Goal: Transaction & Acquisition: Purchase product/service

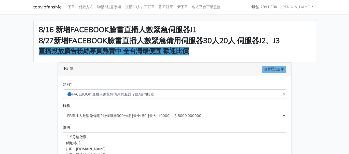
scroll to position [51, 0]
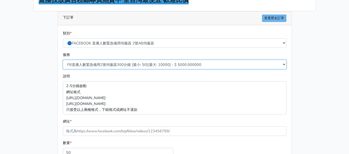
drag, startPoint x: 140, startPoint y: 65, endPoint x: 141, endPoint y: 68, distance: 3.3
click at [140, 65] on select "FB直播人數緊急備用2號伺服器300分鐘 [最小: 50][最大: 10000] - $ 5000.000000 FB直播人數緊急備用2號伺服器60分鐘 [最…" at bounding box center [175, 64] width 224 height 9
select select "578"
click at [63, 60] on select "FB直播人數緊急備用2號伺服器300分鐘 [最小: 50][最大: 10000] - $ 5000.000000 FB直播人數緊急備用2號伺服器60分鐘 [最…" at bounding box center [175, 64] width 224 height 9
type input "200.000"
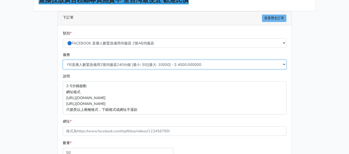
click at [119, 66] on select "FB直播人數緊急備用2號伺服器300分鐘 [最小: 50][最大: 10000] - $ 5000.000000 FB直播人數緊急備用2號伺服器60分鐘 [最…" at bounding box center [175, 64] width 224 height 9
select select "577"
click at [63, 60] on select "FB直播人數緊急備用2號伺服器300分鐘 [最小: 50][最大: 10000] - $ 5000.000000 FB直播人數緊急備用2號伺服器60分鐘 [最…" at bounding box center [175, 64] width 224 height 9
type input "150.000"
click at [108, 66] on select "FB直播人數緊急備用2號伺服器300分鐘 [最小: 50][最大: 10000] - $ 5000.000000 FB直播人數緊急備用2號伺服器60分鐘 [最…" at bounding box center [175, 64] width 224 height 9
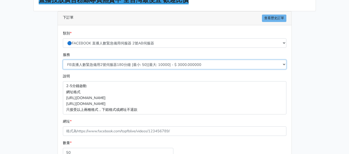
select select "578"
click at [63, 60] on select "FB直播人數緊急備用2號伺服器300分鐘 [最小: 50][最大: 10000] - $ 5000.000000 FB直播人數緊急備用2號伺服器60分鐘 [最…" at bounding box center [175, 64] width 224 height 9
type input "200.000"
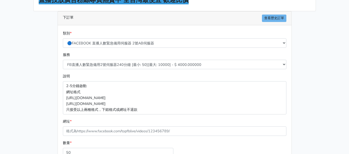
drag, startPoint x: 51, startPoint y: 76, endPoint x: 48, endPoint y: 70, distance: 6.4
click at [51, 75] on div "8/16 新增FACEBOOK臉書直播人數緊急伺服器J1 8/27新增FACEBOOK臉書直播人數緊急備用伺服器30人20人 伺服器J2、J3 直播投放廣告粉…" at bounding box center [175, 85] width 290 height 233
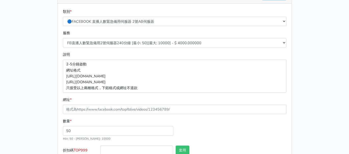
scroll to position [106, 0]
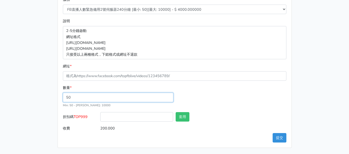
drag, startPoint x: 86, startPoint y: 97, endPoint x: 59, endPoint y: 93, distance: 28.1
click at [59, 93] on div "類別 * 🔵FACEBOOK 直播人數緊急備用伺服器 2號AB伺服器 🔵FACEBOOK 網軍專用貼文留言 安全保密 🔵FACEBOOK 直播人數緊急備用伺服…" at bounding box center [175, 58] width 234 height 177
type input "100"
type input "400.000"
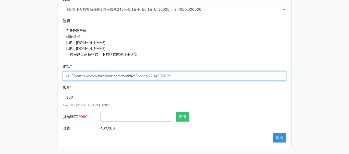
drag, startPoint x: 112, startPoint y: 76, endPoint x: 123, endPoint y: 80, distance: 11.6
click at [112, 76] on input "網址 *" at bounding box center [175, 75] width 224 height 9
paste input "[URL][DOMAIN_NAME]"
type input "[URL][DOMAIN_NAME]"
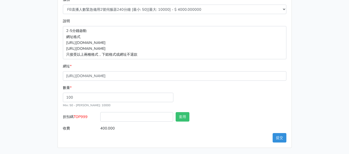
click at [81, 116] on span "TOP999" at bounding box center [81, 116] width 14 height 5
click at [100, 116] on input "折扣碼 TOP999" at bounding box center [136, 116] width 73 height 9
click at [81, 116] on span "TOP999" at bounding box center [81, 116] width 14 height 5
click at [100, 116] on input "折扣碼 TOP999" at bounding box center [136, 116] width 73 height 9
copy span "TOP999"
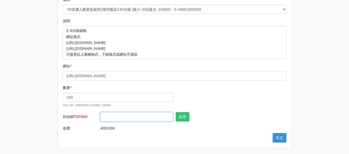
drag, startPoint x: 123, startPoint y: 118, endPoint x: 126, endPoint y: 120, distance: 2.8
click at [123, 118] on input "折扣碼 TOP999" at bounding box center [136, 116] width 73 height 9
paste input "TOP999"
type input "TOP999"
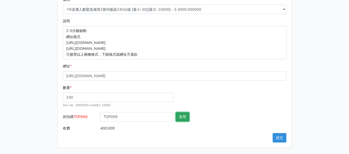
click at [183, 118] on button "套用" at bounding box center [183, 116] width 14 height 9
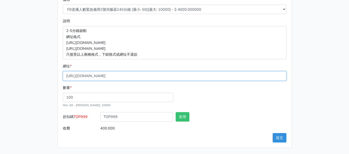
click at [161, 78] on input "[URL][DOMAIN_NAME]" at bounding box center [175, 75] width 224 height 9
click at [161, 77] on input "[URL][DOMAIN_NAME]" at bounding box center [175, 75] width 224 height 9
type input "套用失敗"
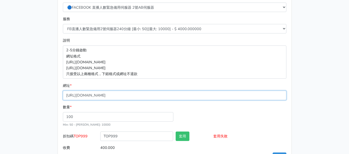
scroll to position [89, 0]
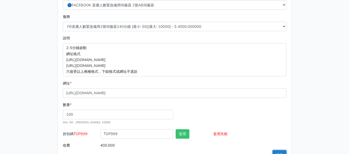
click at [278, 152] on button "提交" at bounding box center [280, 154] width 14 height 9
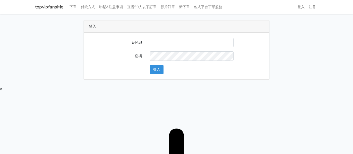
type input "[EMAIL_ADDRESS][DOMAIN_NAME]"
click at [157, 65] on button "登入" at bounding box center [157, 69] width 14 height 9
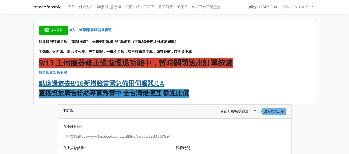
click at [128, 84] on strong "點這邊進去8/16新增臉書緊急備用伺服器J1A" at bounding box center [102, 83] width 126 height 9
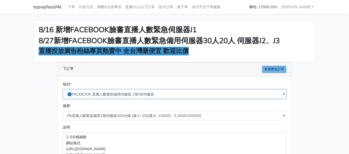
drag, startPoint x: 115, startPoint y: 94, endPoint x: 156, endPoint y: 112, distance: 45.3
click at [115, 95] on select "🔵FACEBOOK 直播人數緊急備用伺服器 2號AB伺服器 🔵FACEBOOK 網軍專用貼文留言 安全保密 🔵FACEBOOK 直播人數緊急備用伺服器 J1 …" at bounding box center [175, 93] width 224 height 9
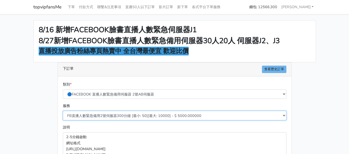
click at [138, 112] on select "FB直播人數緊急備用2號伺服器300分鐘 [最小: 50][最大: 10000] - $ 5000.000000 FB直播人數緊急備用2號伺服器60分鐘 [最…" at bounding box center [175, 115] width 224 height 9
select select "578"
click at [63, 111] on select "FB直播人數緊急備用2號伺服器300分鐘 [最小: 50][最大: 10000] - $ 5000.000000 FB直播人數緊急備用2號伺服器60分鐘 [最…" at bounding box center [175, 115] width 224 height 9
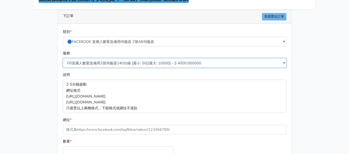
scroll to position [85, 0]
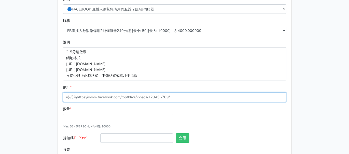
click at [123, 94] on input "網址 *" at bounding box center [175, 96] width 224 height 9
paste input "[URL][DOMAIN_NAME]"
type input "[URL][DOMAIN_NAME]"
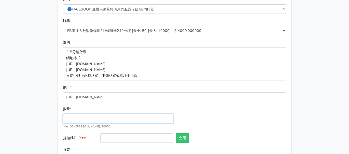
click at [113, 116] on input "數量 *" at bounding box center [118, 118] width 111 height 9
type input "100"
type input "400.000"
click at [84, 137] on span "TOP999" at bounding box center [81, 137] width 14 height 5
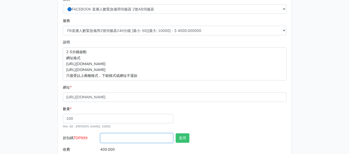
click at [100, 137] on input "折扣碼 TOP999" at bounding box center [136, 137] width 73 height 9
click at [84, 137] on span "TOP999" at bounding box center [81, 137] width 14 height 5
click at [100, 137] on input "折扣碼 TOP999" at bounding box center [136, 137] width 73 height 9
copy span "TOP999"
click at [117, 140] on input "折扣碼 TOP999" at bounding box center [136, 137] width 73 height 9
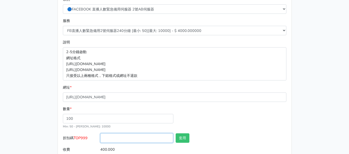
paste input "TOP999"
type input "TOP999"
click at [177, 145] on input "400.000" at bounding box center [193, 148] width 186 height 9
click at [180, 142] on button "套用" at bounding box center [183, 137] width 14 height 9
type input "套用失敗"
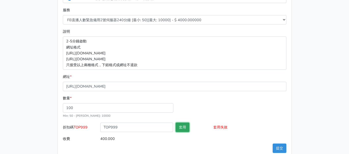
scroll to position [106, 0]
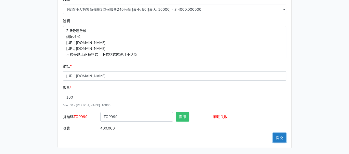
click at [279, 134] on button "提交" at bounding box center [280, 137] width 14 height 9
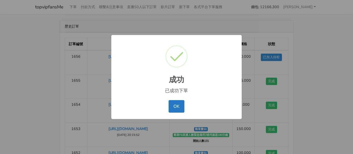
click at [254, 32] on div "成功 × 已成功下單 OK No Cancel" at bounding box center [176, 77] width 353 height 154
